Goal: Navigation & Orientation: Find specific page/section

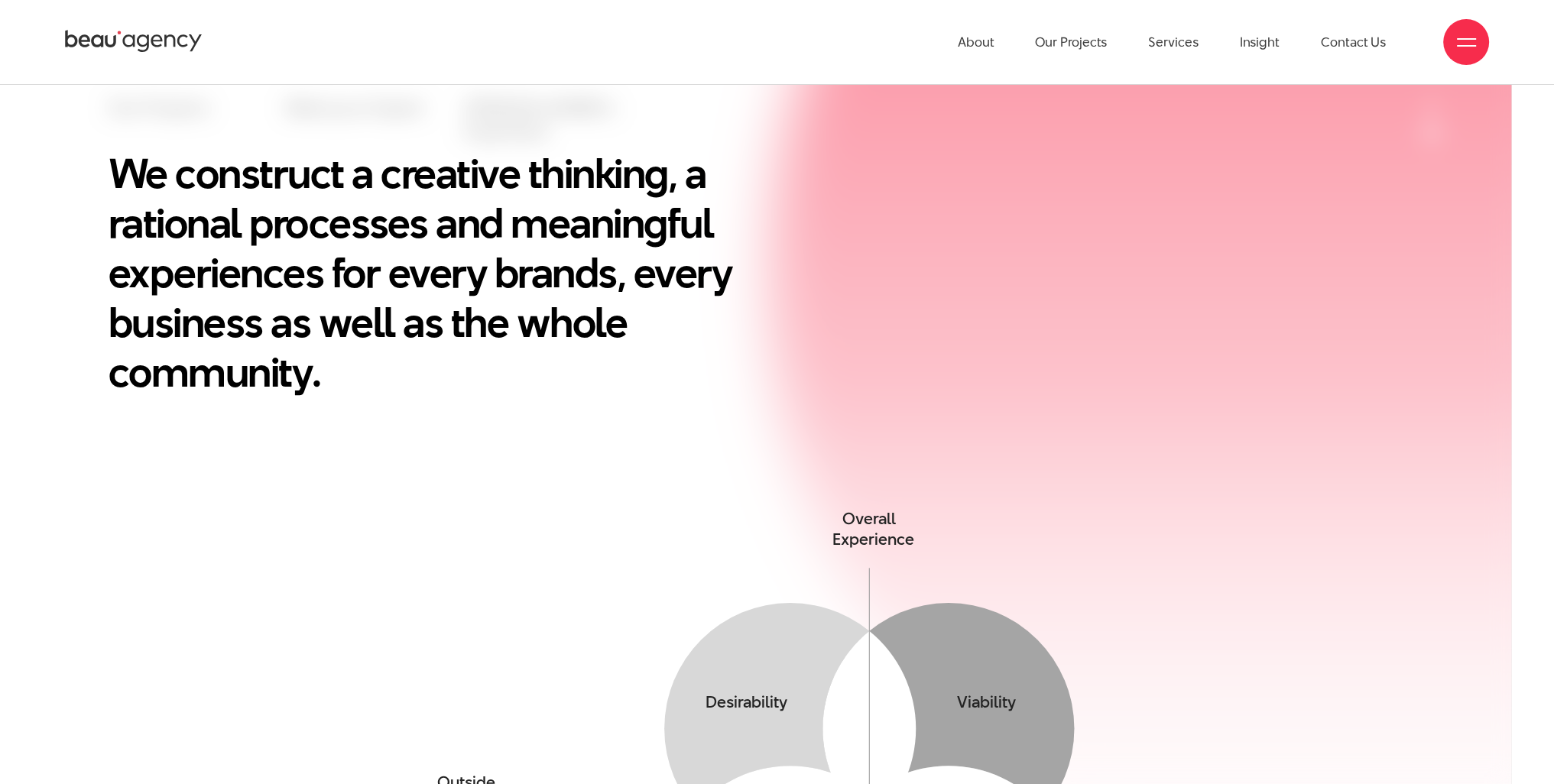
scroll to position [560, 0]
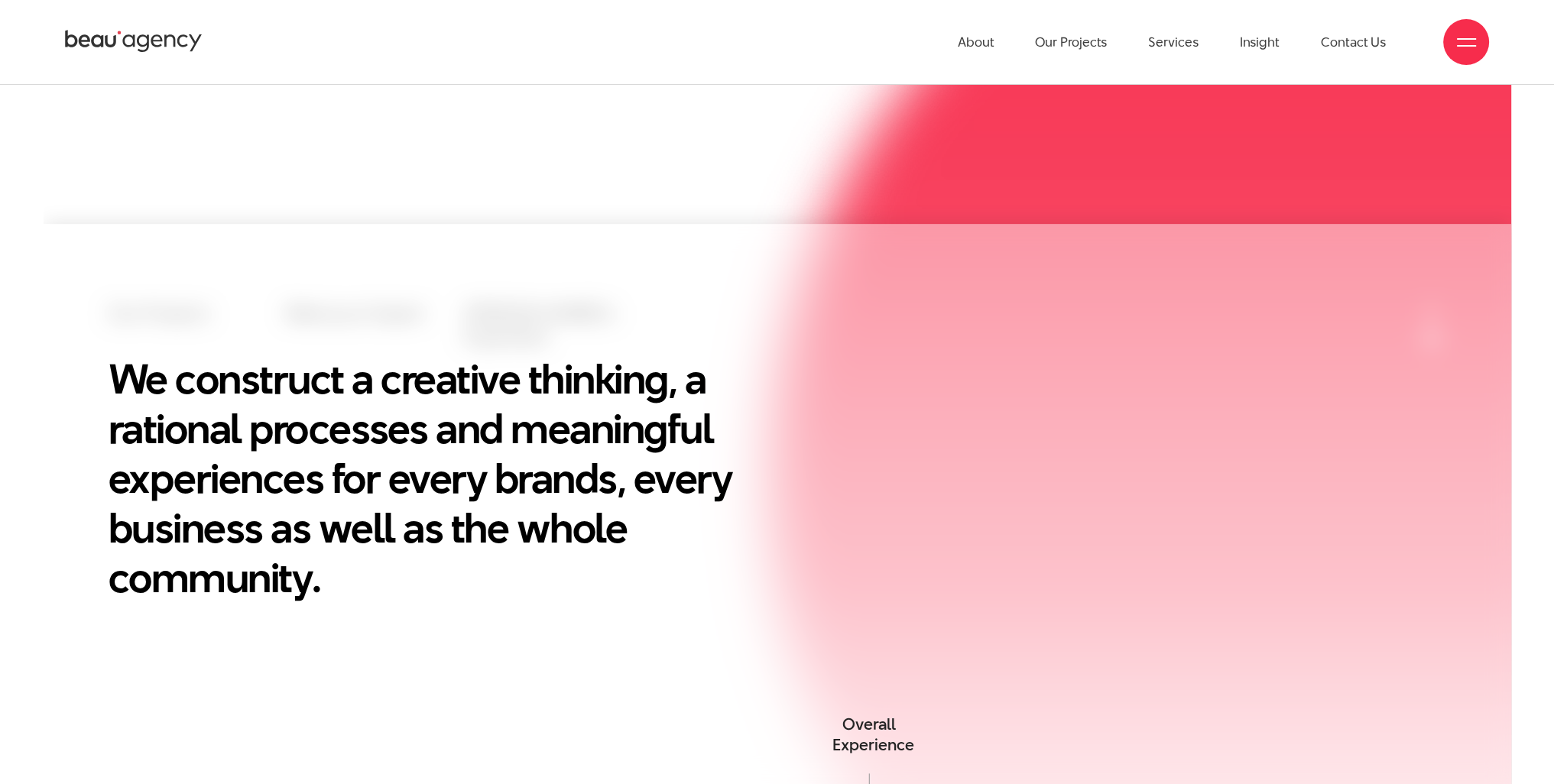
click at [996, 19] on ul "About Our Projects Services Insight Contact Us" at bounding box center [1172, 42] width 428 height 84
click at [984, 29] on link "About" at bounding box center [976, 42] width 37 height 84
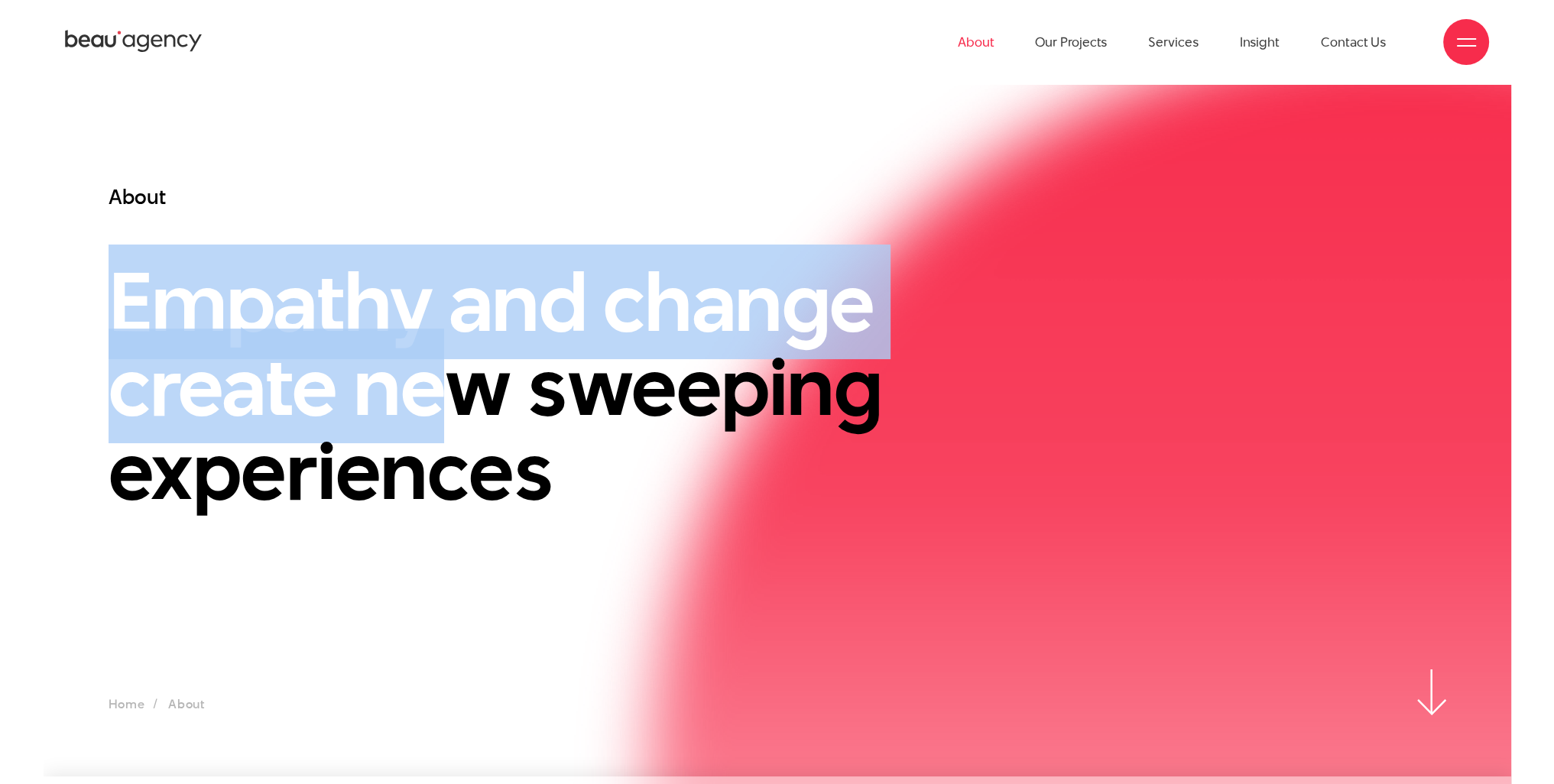
drag, startPoint x: 104, startPoint y: 329, endPoint x: 464, endPoint y: 381, distance: 363.7
click at [464, 381] on div "About Empathy and change create new sweeping experiences" at bounding box center [547, 426] width 917 height 485
click at [464, 381] on h1 "Empathy and change create new sweeping experiences" at bounding box center [548, 386] width 879 height 252
